Goal: Task Accomplishment & Management: Manage account settings

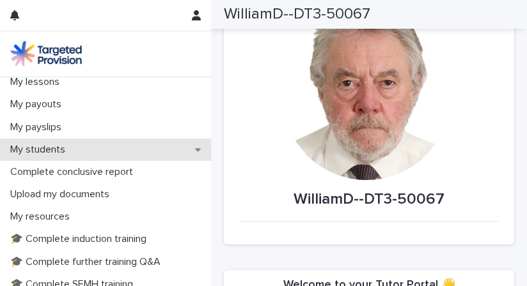
scroll to position [184, 0]
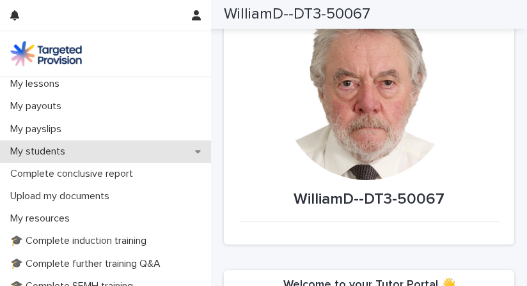
click at [166, 151] on div "My students" at bounding box center [105, 152] width 211 height 22
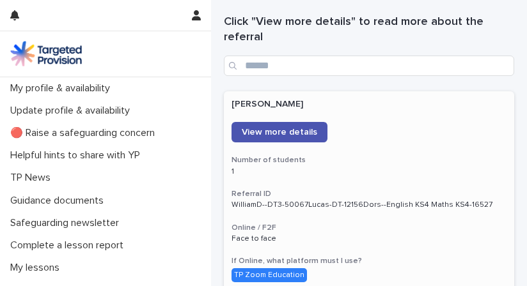
scroll to position [45, 0]
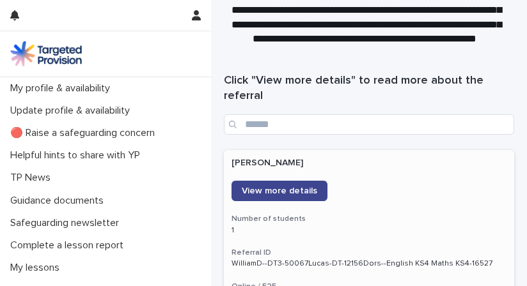
click at [276, 189] on span "View more details" at bounding box center [279, 191] width 75 height 9
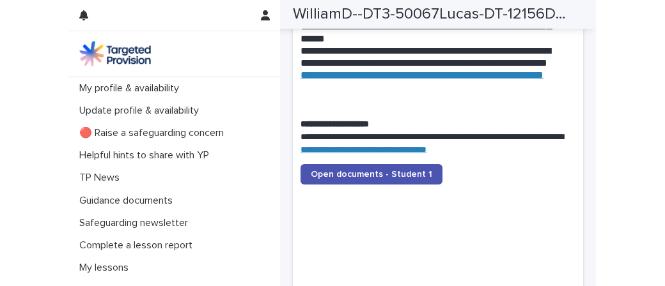
scroll to position [1629, 0]
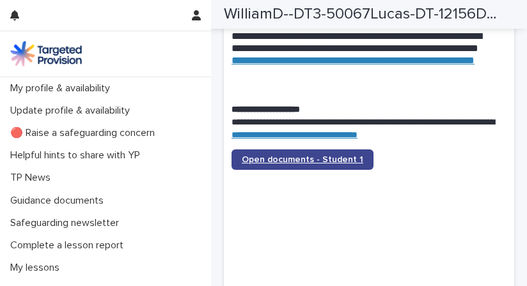
click at [295, 155] on span "Open documents - Student 1" at bounding box center [302, 159] width 121 height 9
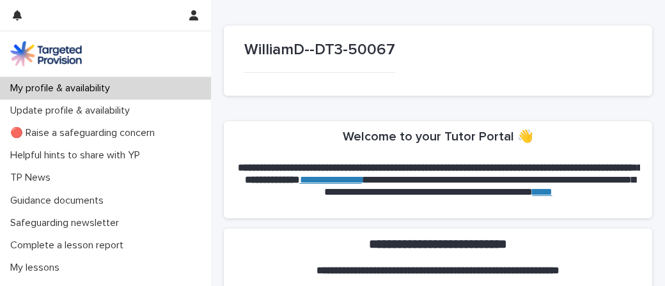
click at [83, 86] on p "My profile & availability" at bounding box center [62, 88] width 115 height 12
click at [42, 86] on p "My profile & availability" at bounding box center [62, 88] width 115 height 12
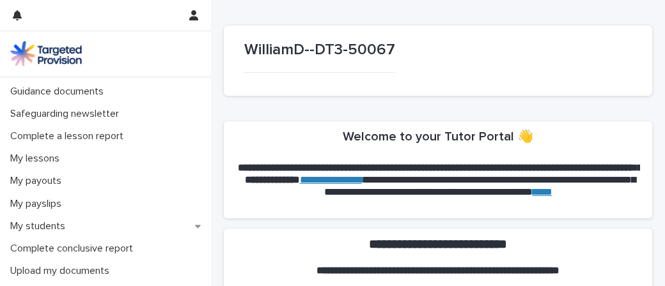
scroll to position [115, 0]
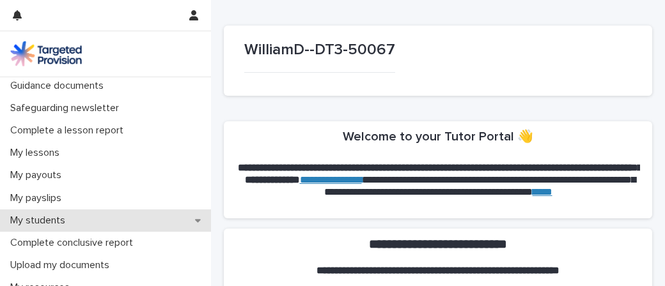
click at [63, 219] on p "My students" at bounding box center [40, 221] width 70 height 12
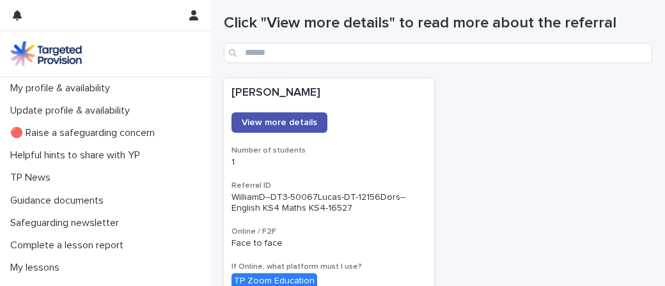
scroll to position [96, 0]
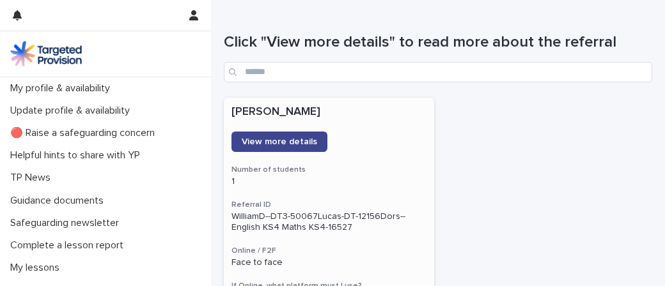
click at [265, 139] on span "View more details" at bounding box center [279, 141] width 75 height 9
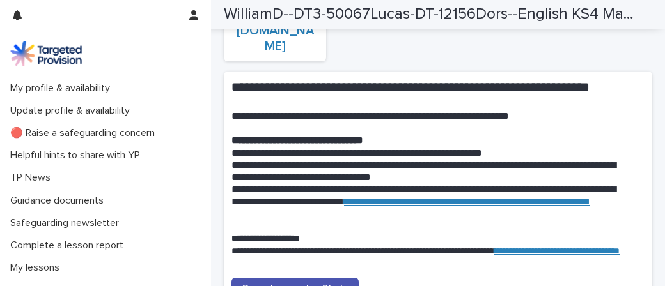
scroll to position [1208, 0]
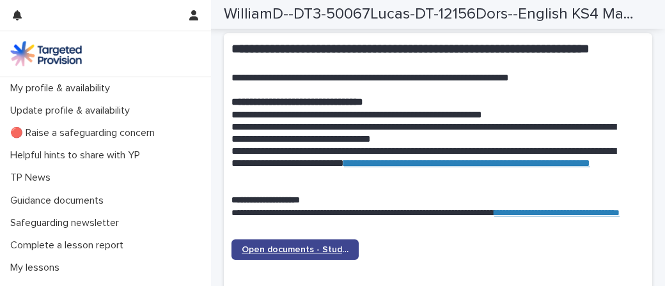
click at [293, 253] on span "Open documents - Student 1" at bounding box center [295, 249] width 107 height 9
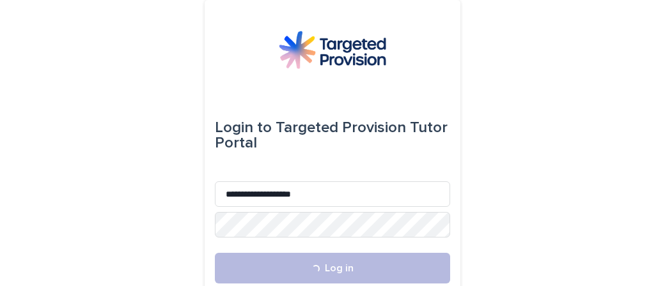
scroll to position [10, 0]
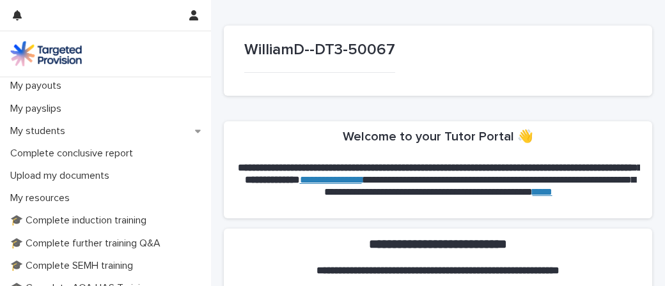
scroll to position [211, 0]
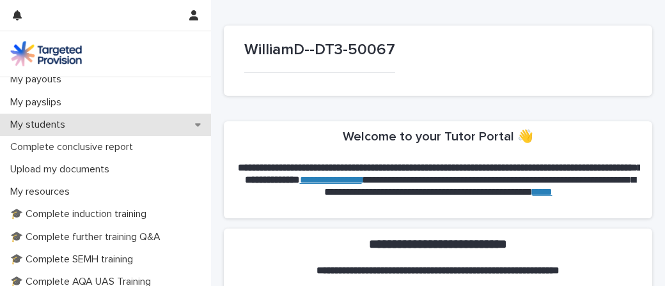
click at [176, 124] on div "My students" at bounding box center [105, 125] width 211 height 22
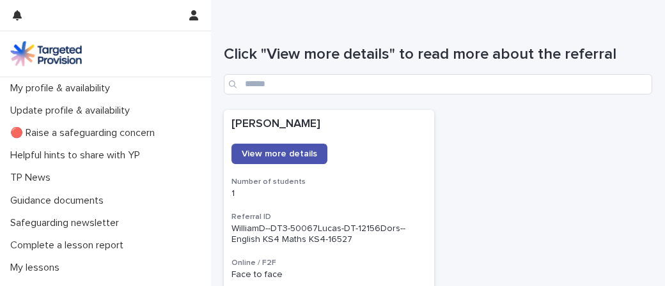
scroll to position [81, 0]
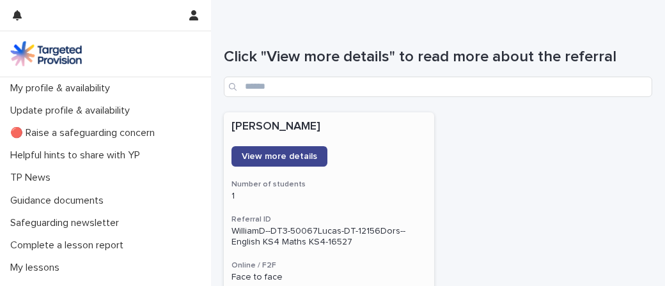
click at [271, 155] on span "View more details" at bounding box center [279, 156] width 75 height 9
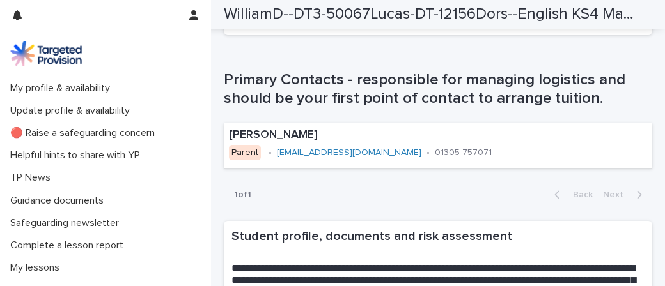
scroll to position [719, 0]
